Goal: Task Accomplishment & Management: Manage account settings

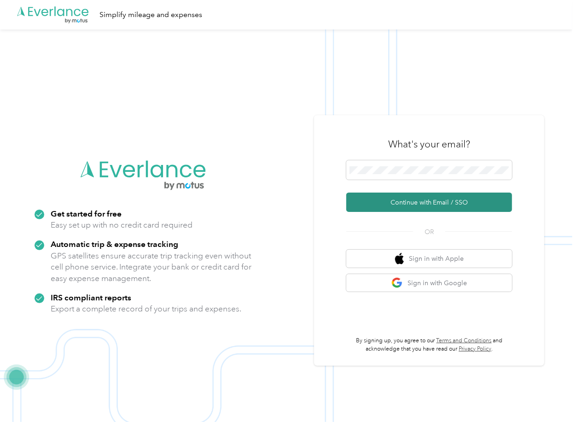
click at [376, 200] on button "Continue with Email / SSO" at bounding box center [430, 202] width 166 height 19
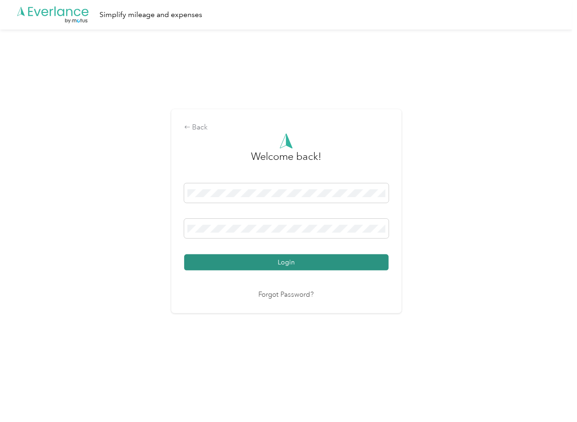
click at [218, 258] on button "Login" at bounding box center [286, 262] width 205 height 16
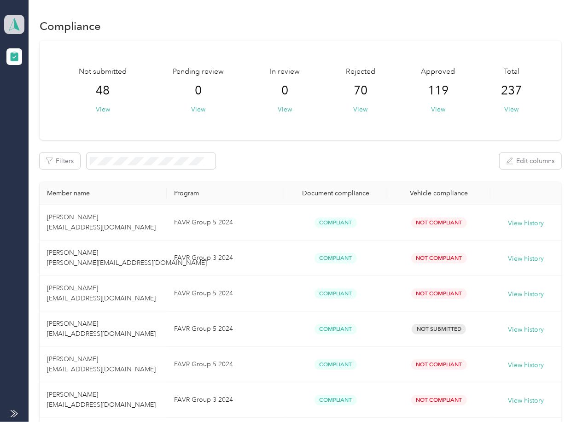
click at [20, 24] on icon at bounding box center [14, 24] width 14 height 13
click at [41, 88] on div "Log out" at bounding box center [101, 96] width 181 height 16
